Goal: Information Seeking & Learning: Learn about a topic

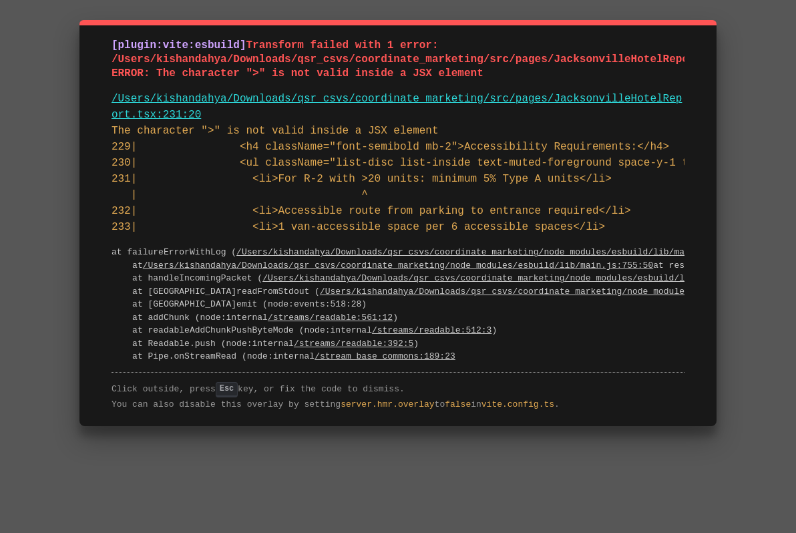
click at [210, 119] on pre "/Users/kishandahya/Downloads/qsr_csvs/coordinate_marketing/src/pages/Jacksonvil…" at bounding box center [397, 107] width 573 height 32
drag, startPoint x: 111, startPoint y: 44, endPoint x: 555, endPoint y: 374, distance: 553.0
click at [555, 374] on div "[plugin:vite:esbuild] Transform failed with 1 error: /Users/kishandahya/Downloa…" at bounding box center [397, 223] width 637 height 406
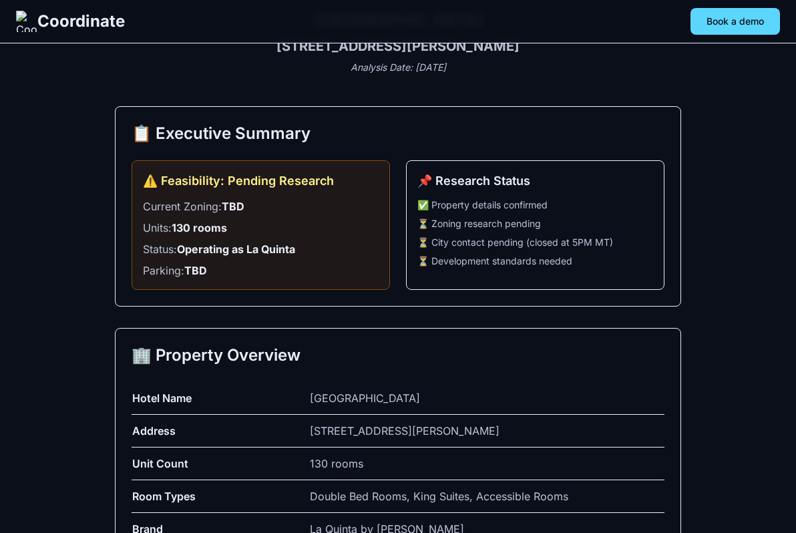
scroll to position [125, 0]
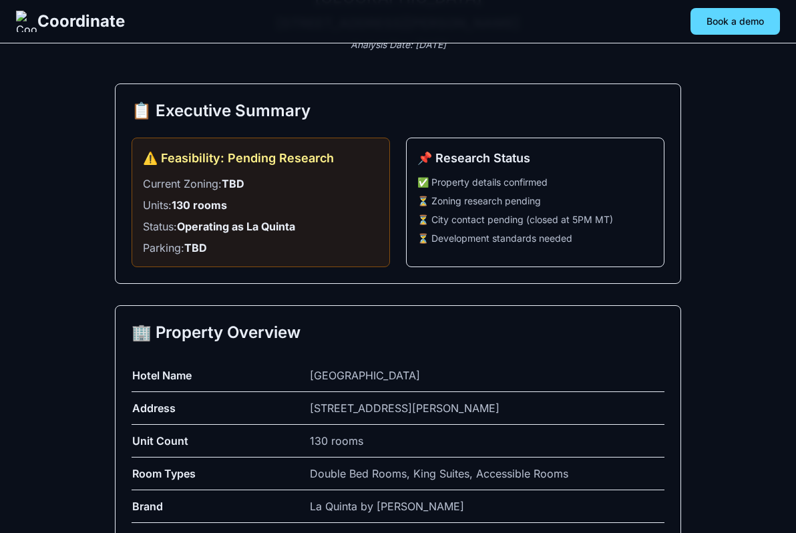
click at [362, 316] on div "🏢 Property Overview Hotel Name La Quinta Inn & Suites Albuquerque Northeast Add…" at bounding box center [398, 449] width 566 height 288
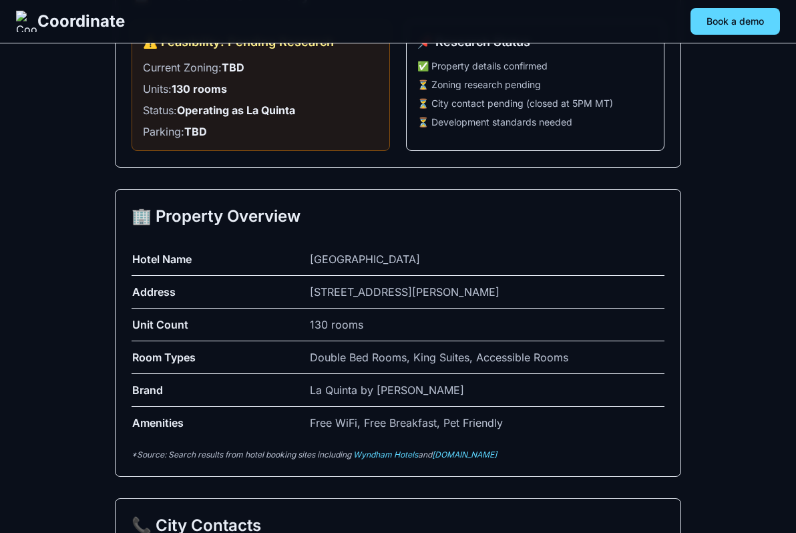
scroll to position [246, 0]
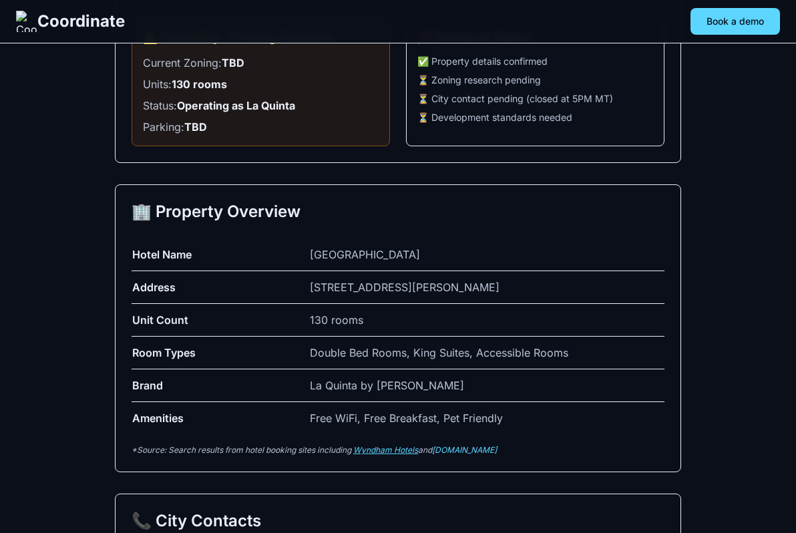
click at [405, 448] on link "Wyndham Hotels" at bounding box center [385, 450] width 65 height 10
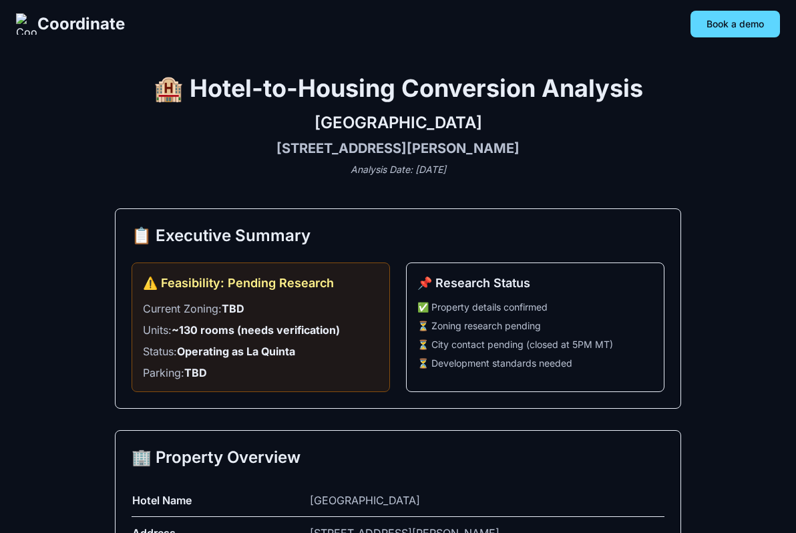
copy h2 "[GEOGRAPHIC_DATA]"
drag, startPoint x: 576, startPoint y: 123, endPoint x: 210, endPoint y: 126, distance: 365.8
click at [210, 126] on h2 "[GEOGRAPHIC_DATA]" at bounding box center [398, 122] width 566 height 21
click at [513, 118] on h2 "[GEOGRAPHIC_DATA]" at bounding box center [398, 122] width 566 height 21
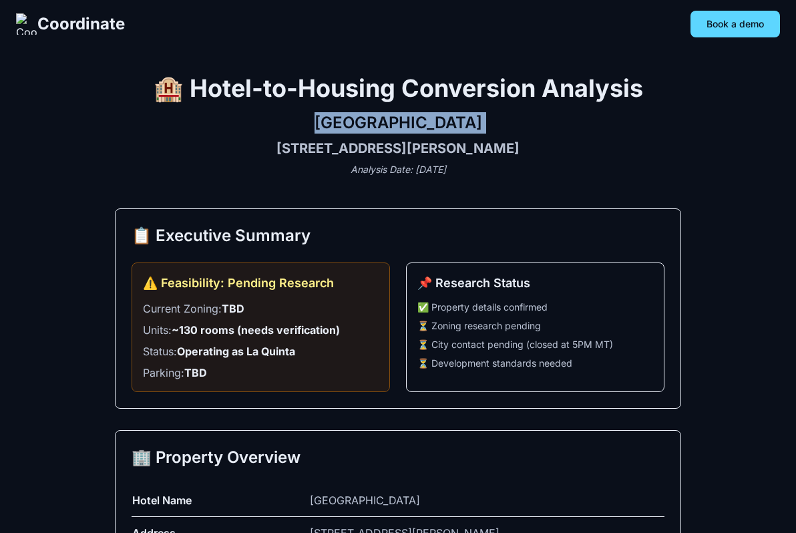
click at [513, 118] on h2 "[GEOGRAPHIC_DATA]" at bounding box center [398, 122] width 566 height 21
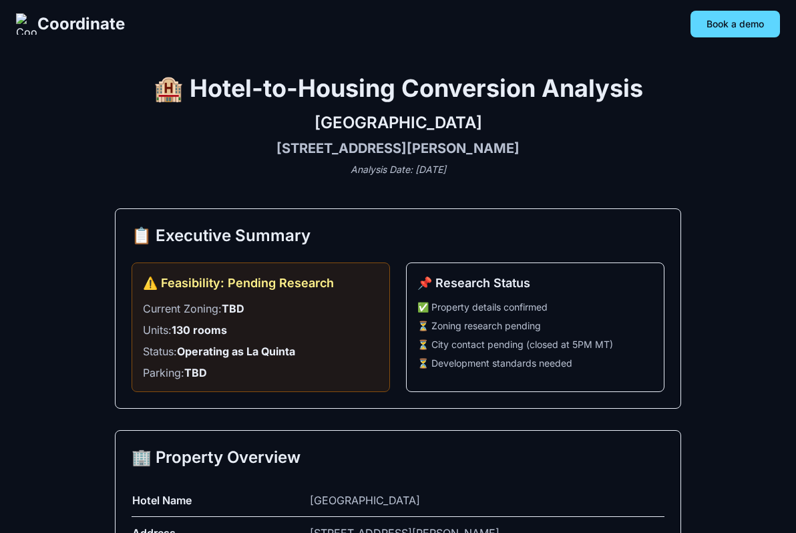
click at [192, 208] on div "📋 Executive Summary ⚠️ Feasibility: Pending Research Current Zoning: TBD Units:…" at bounding box center [398, 308] width 566 height 200
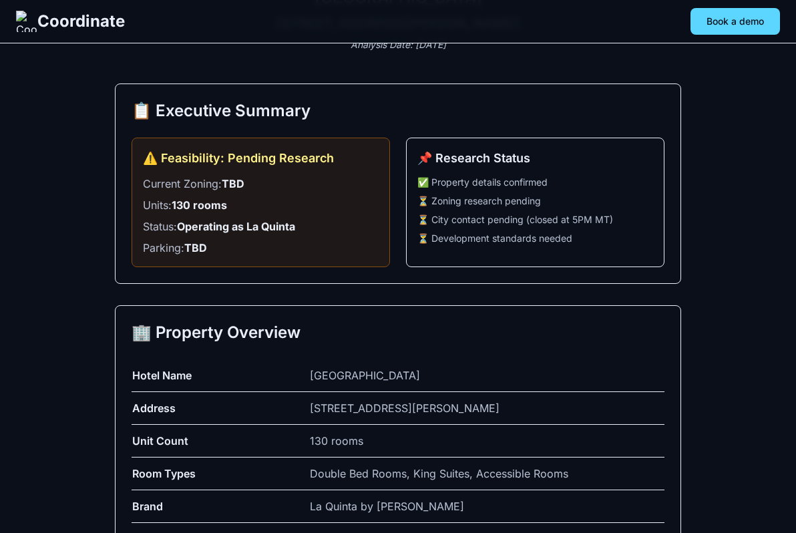
scroll to position [129, 0]
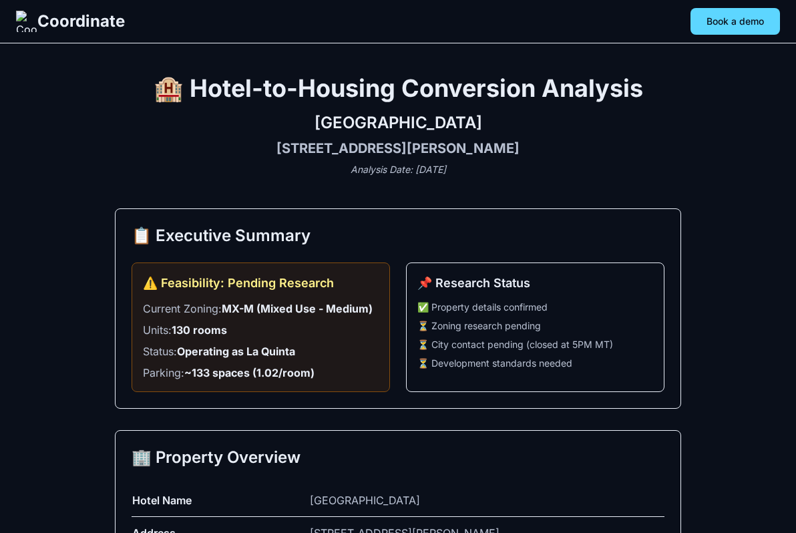
scroll to position [128, 0]
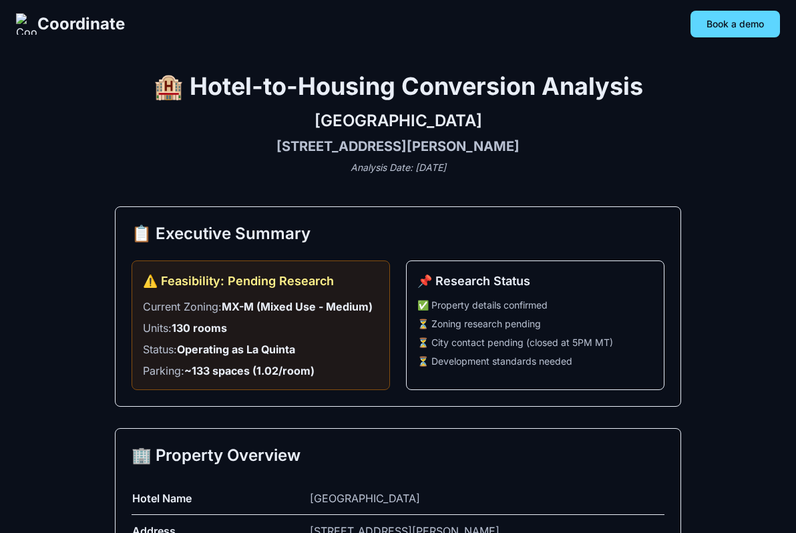
scroll to position [0, 0]
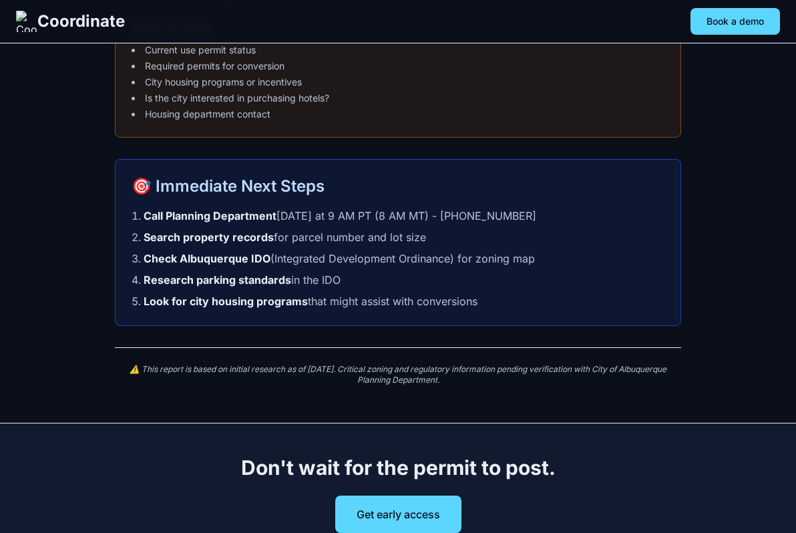
scroll to position [1978, 0]
